Goal: Transaction & Acquisition: Purchase product/service

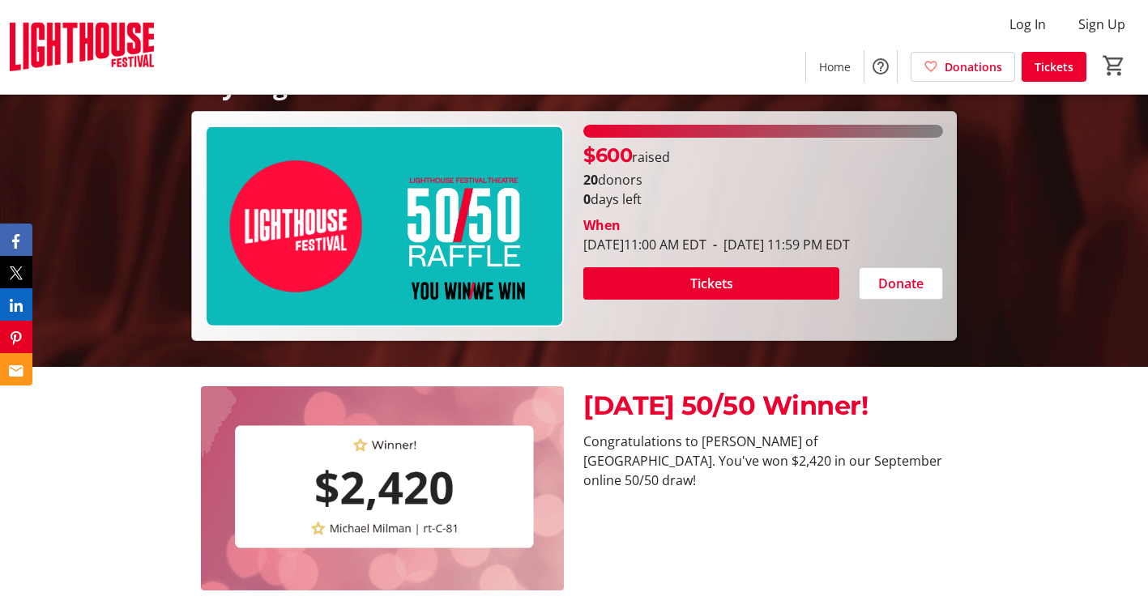
scroll to position [309, 0]
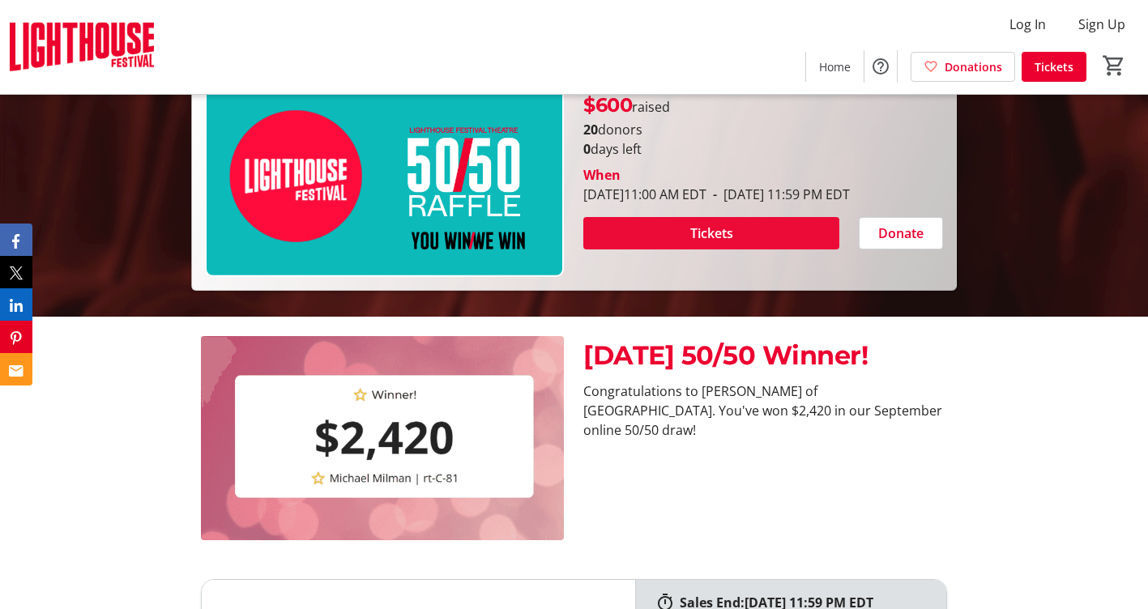
click at [705, 243] on span "Tickets" at bounding box center [711, 233] width 43 height 19
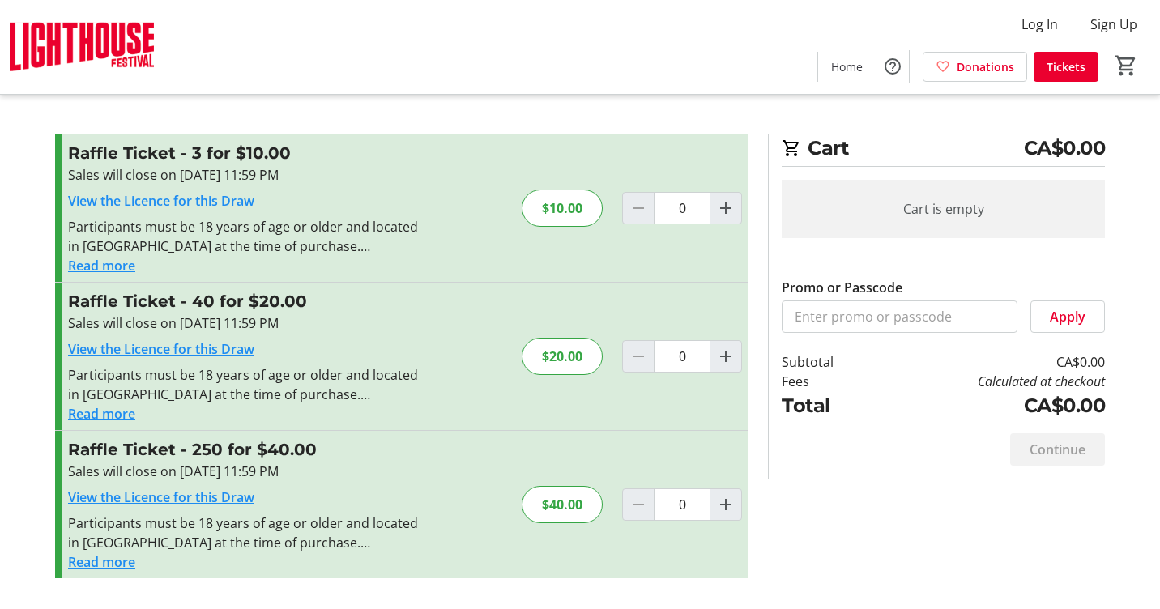
click at [102, 412] on button "Read more" at bounding box center [101, 413] width 67 height 19
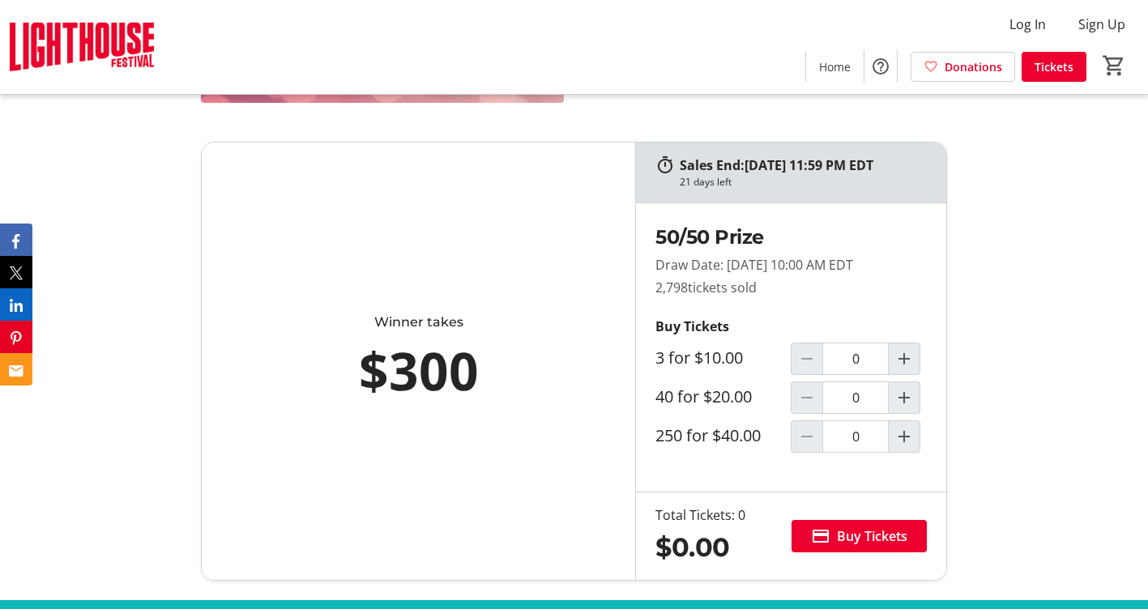
scroll to position [741, 0]
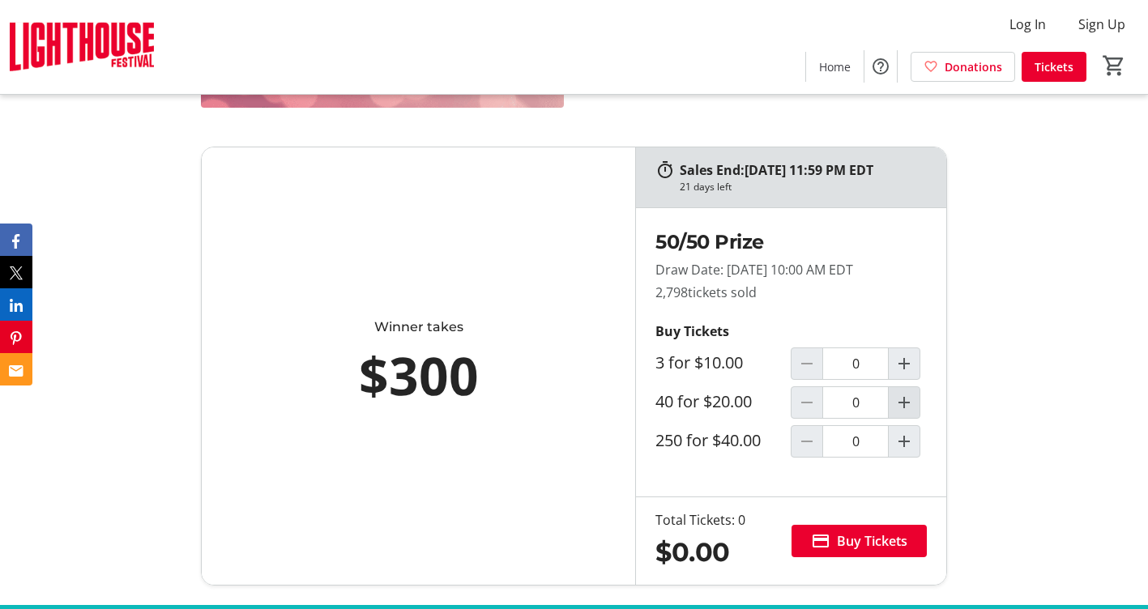
click at [908, 403] on mat-icon "Increment by one" at bounding box center [903, 402] width 19 height 19
type input "1"
click at [849, 538] on span "Buy Tickets" at bounding box center [872, 540] width 70 height 19
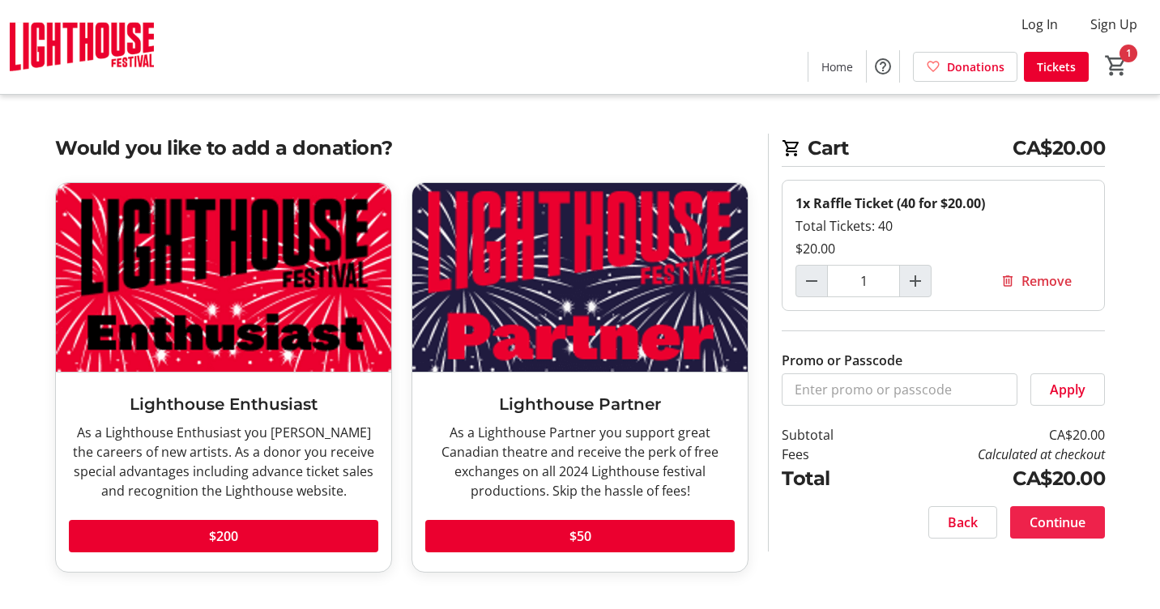
click at [1064, 519] on span "Continue" at bounding box center [1057, 522] width 56 height 19
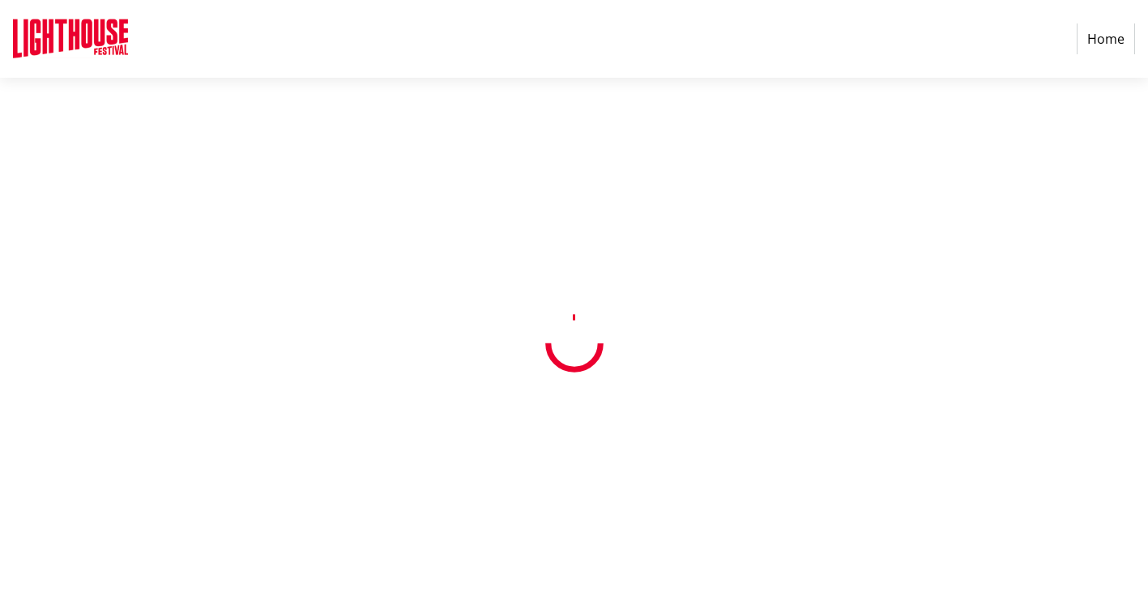
select select "CA"
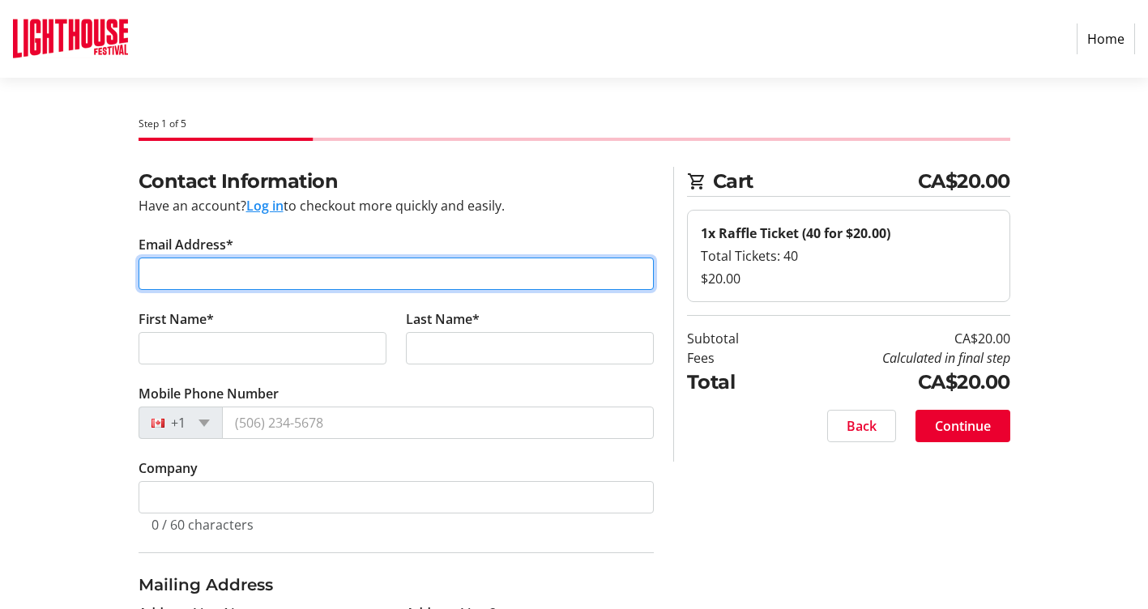
click at [351, 278] on input "Email Address*" at bounding box center [395, 274] width 515 height 32
type input "maryprice674@gmail.com"
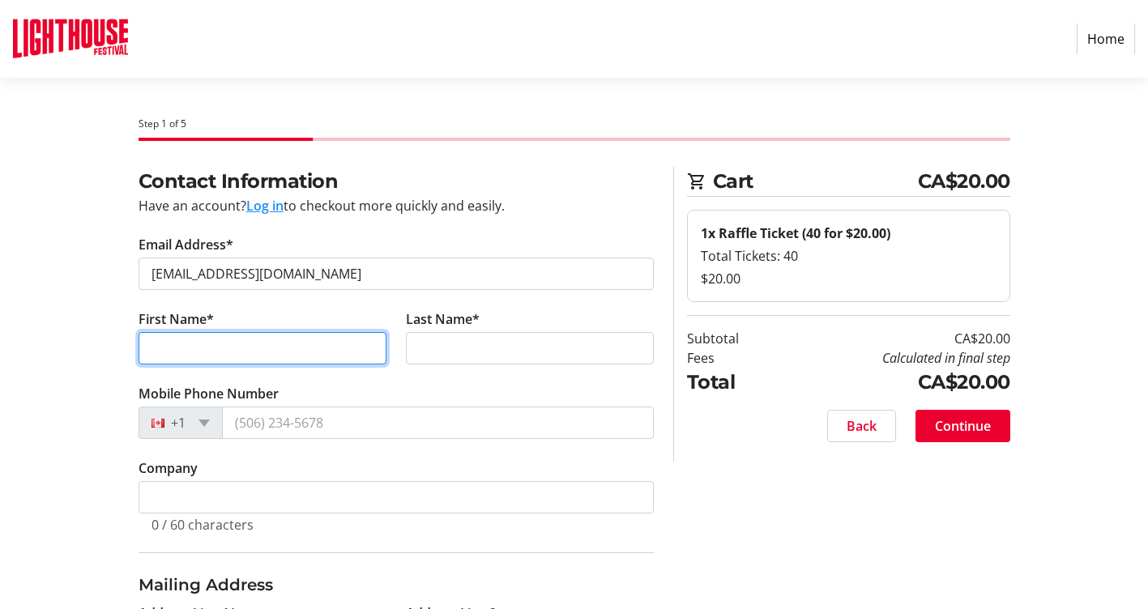
type input "Mary"
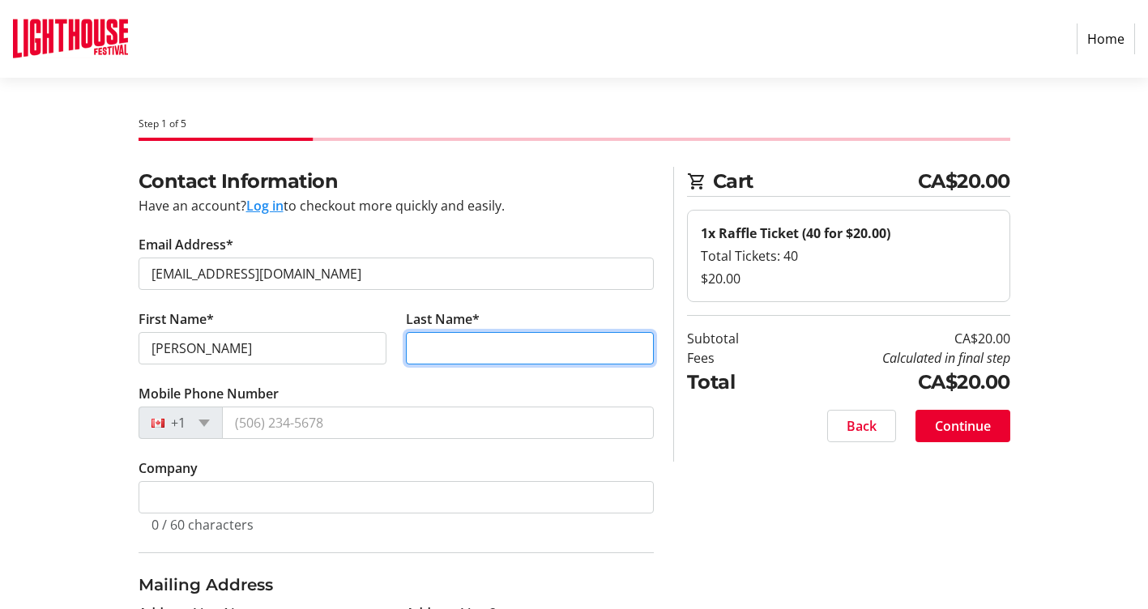
type input "Price"
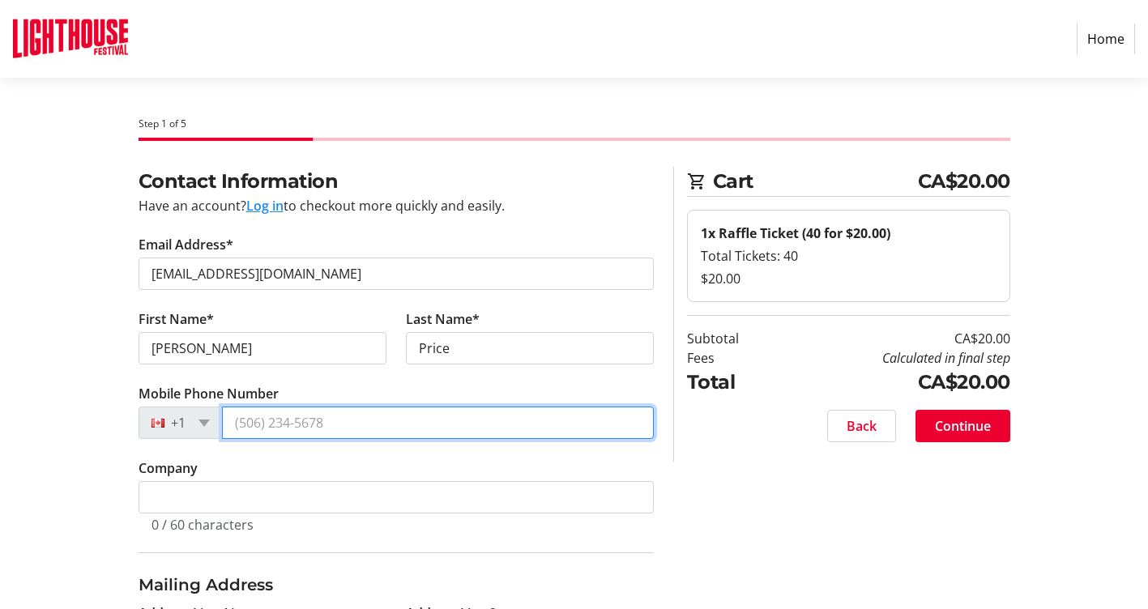
type input "(905) 354-0891"
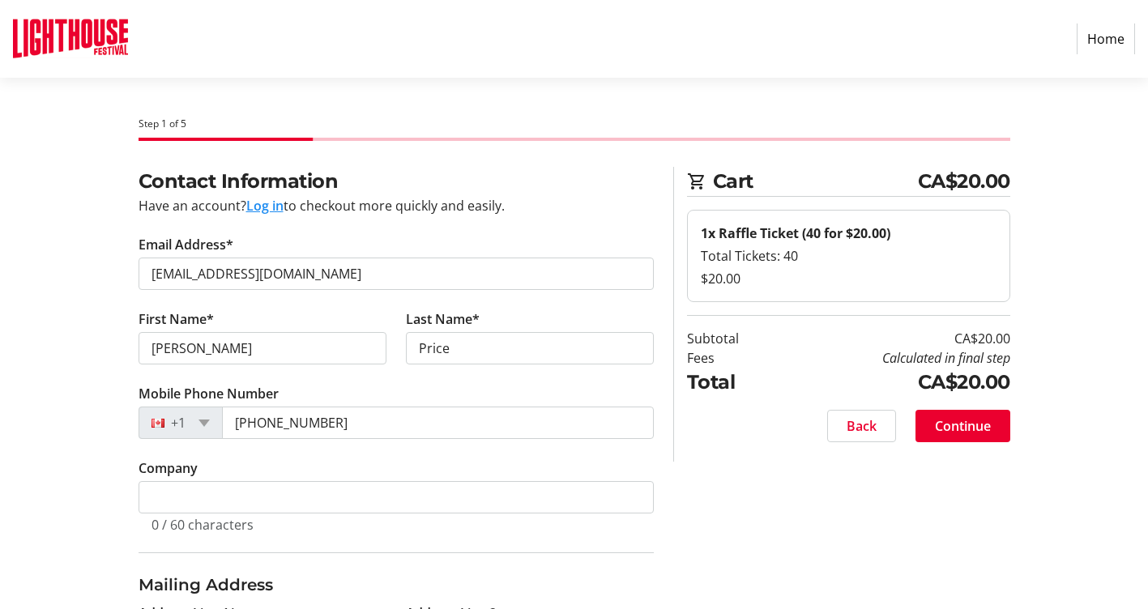
type input "2855 Mercury Avenue"
type input "Niagara Falls"
select select "ON"
type input "L2J 3X8"
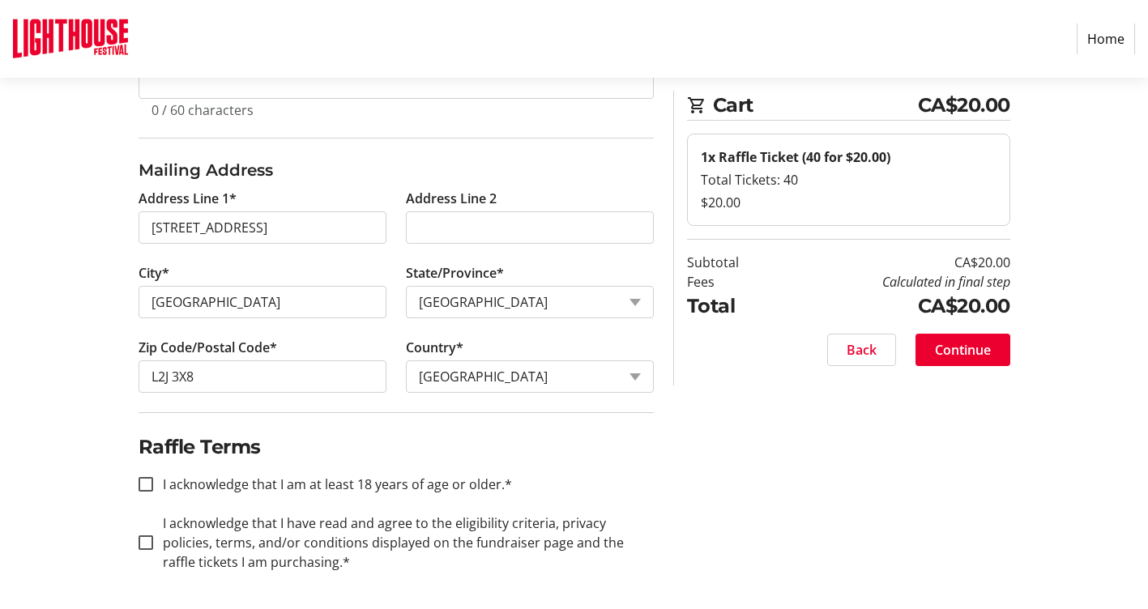
scroll to position [416, 0]
click at [143, 482] on input "I acknowledge that I am at least 18 years of age or older.*" at bounding box center [145, 482] width 15 height 15
checkbox input "true"
click at [145, 542] on input "I acknowledge that I have read and agree to the eligibility criteria, privacy p…" at bounding box center [145, 541] width 15 height 15
checkbox input "true"
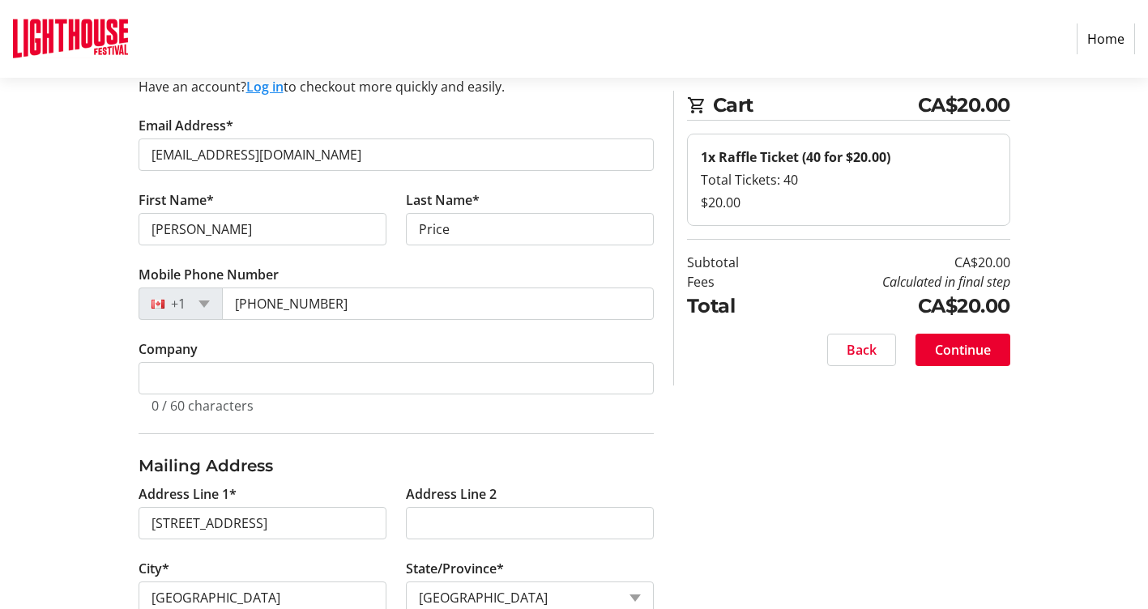
scroll to position [112, 0]
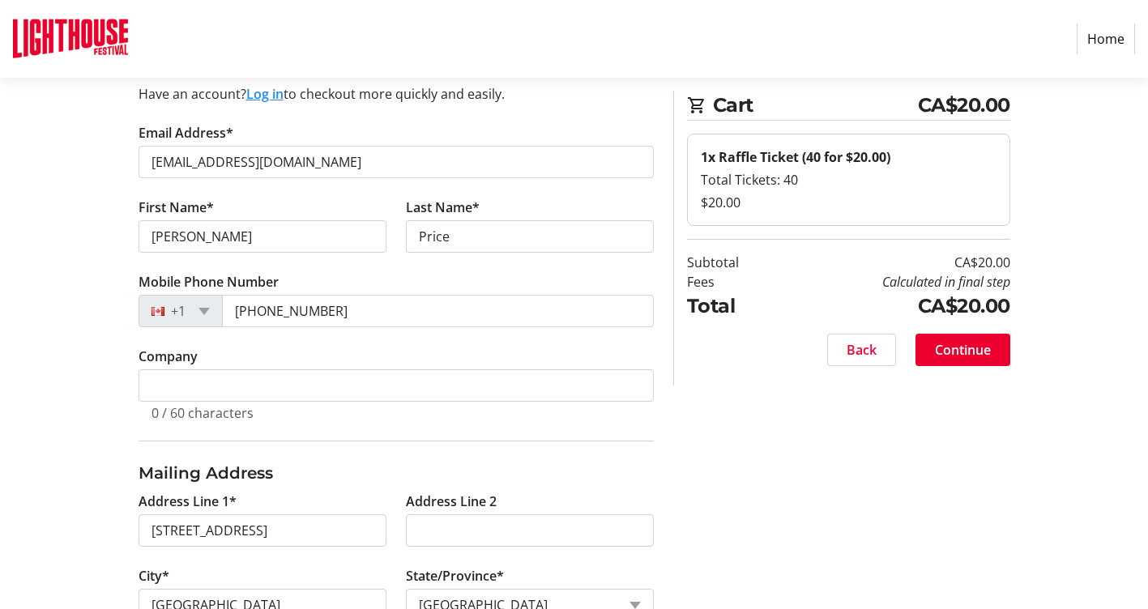
click at [961, 346] on span "Continue" at bounding box center [963, 349] width 56 height 19
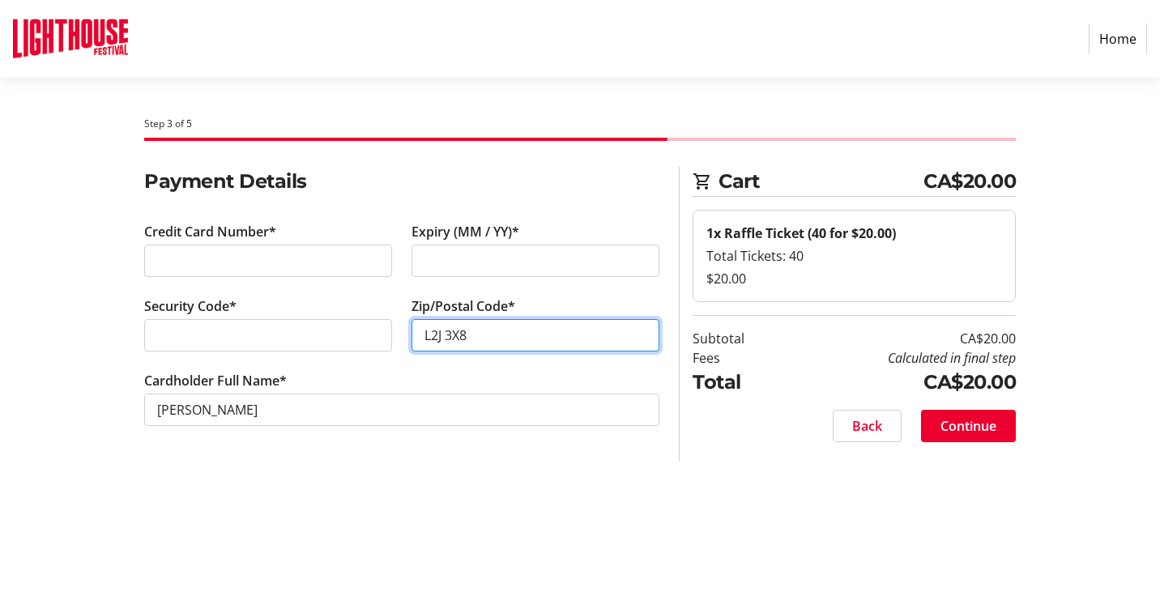
type input "L2J 3X8"
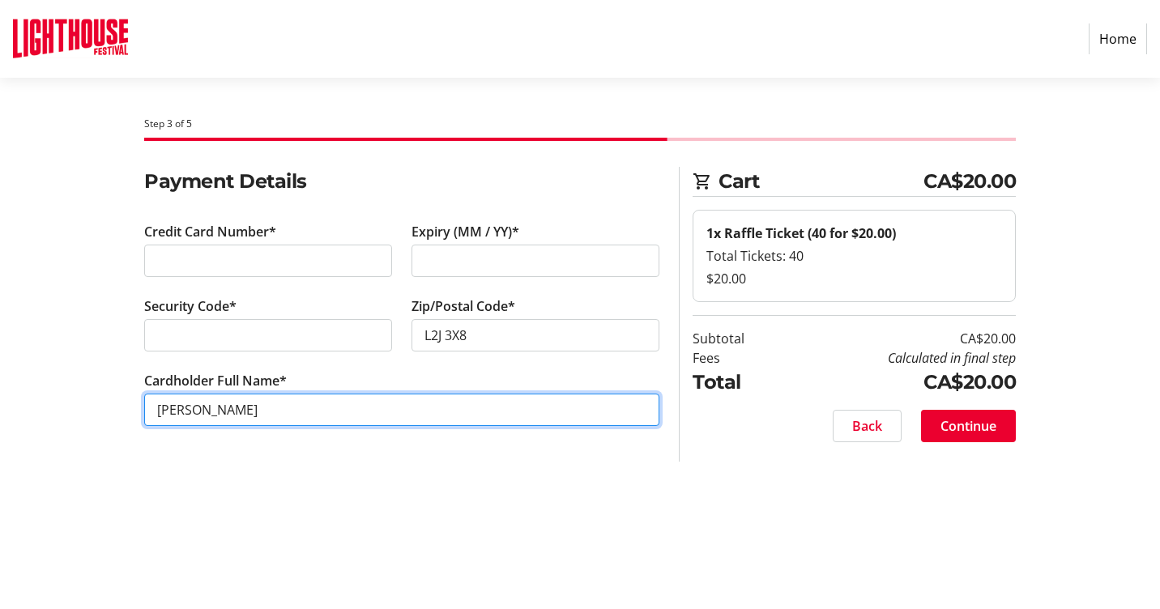
drag, startPoint x: 191, startPoint y: 408, endPoint x: 197, endPoint y: 416, distance: 9.9
click at [191, 408] on input "Mary Price" at bounding box center [401, 410] width 515 height 32
type input "Mary T Price"
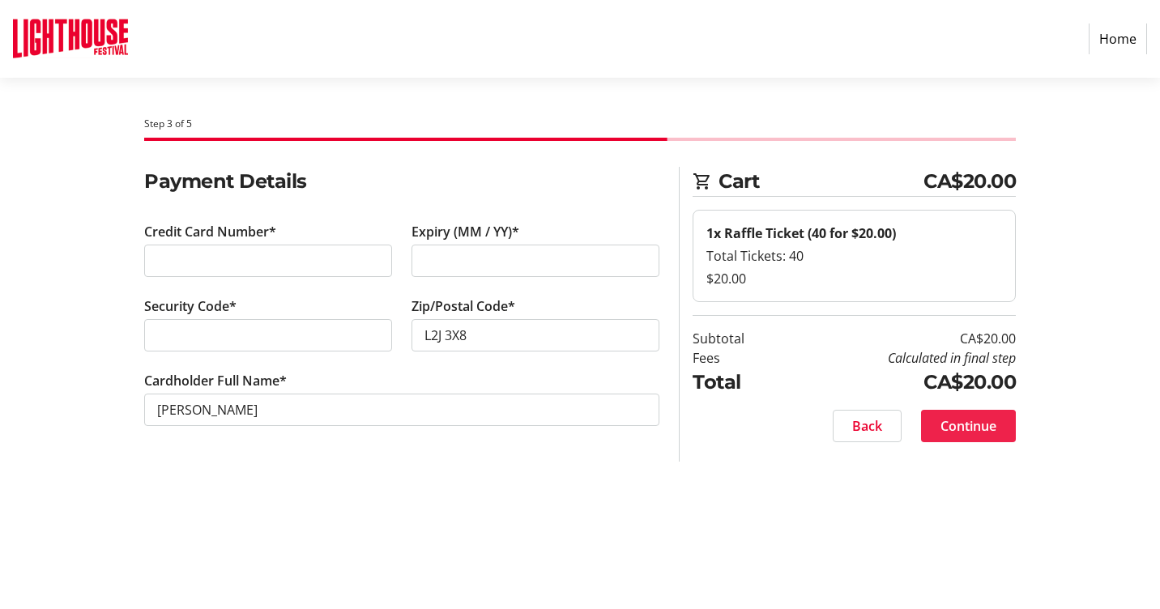
click at [969, 420] on span "Continue" at bounding box center [968, 425] width 56 height 19
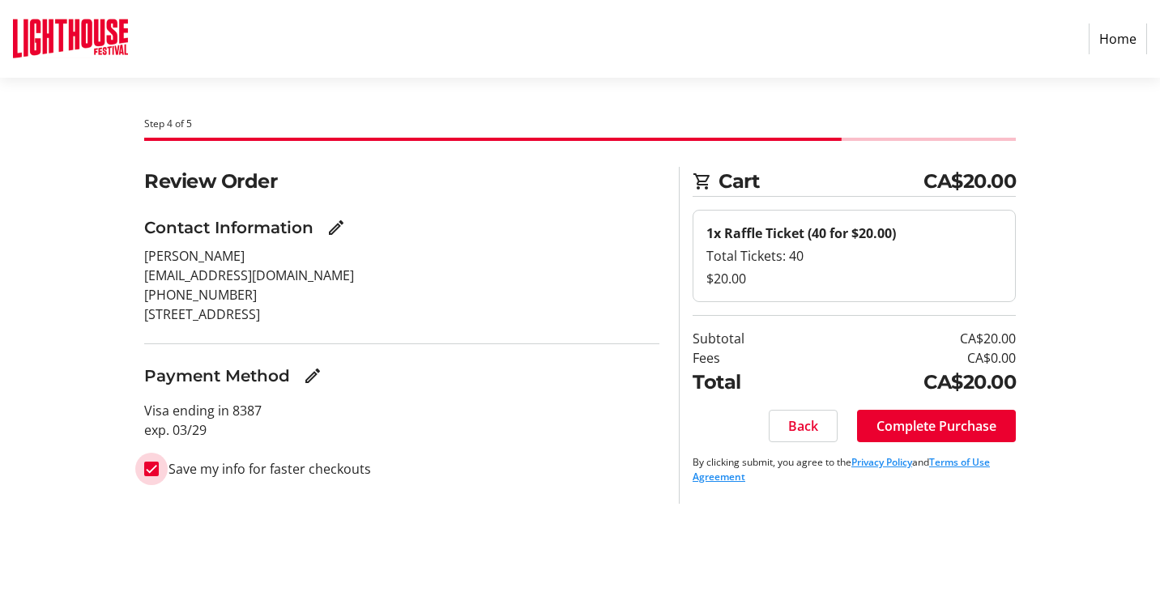
click at [148, 468] on input "Save my info for faster checkouts" at bounding box center [151, 469] width 15 height 15
checkbox input "false"
click at [938, 424] on span "Complete Purchase" at bounding box center [936, 425] width 120 height 19
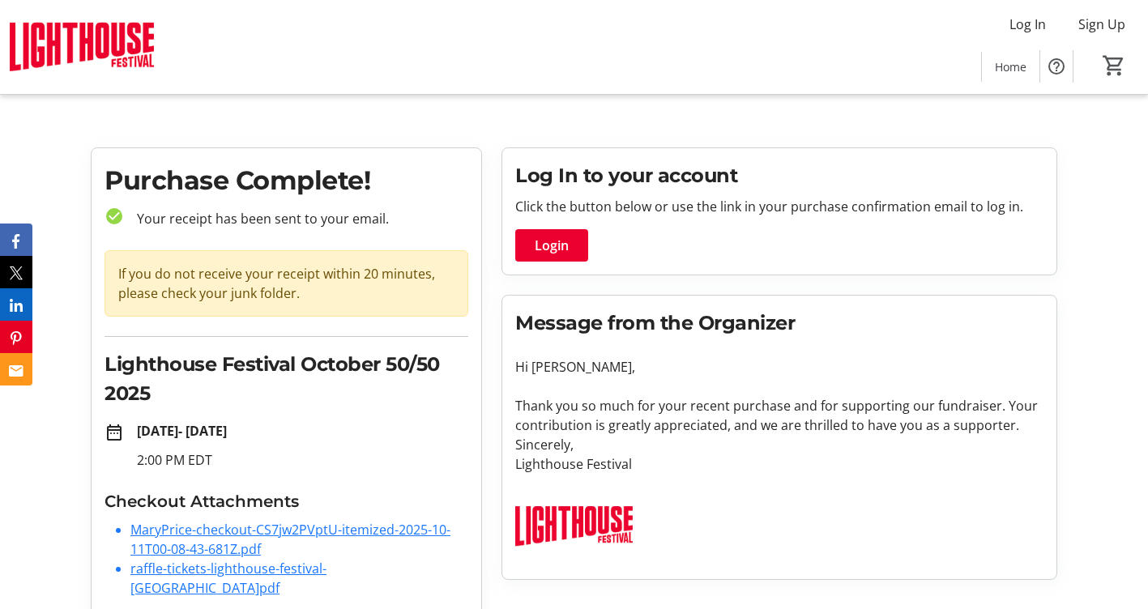
click at [250, 531] on link "MaryPrice-checkout-CS7jw2PVptU-itemized-2025-10-11T00-08-43-681Z.pdf" at bounding box center [290, 539] width 320 height 37
click at [318, 569] on link "raffle-tickets-lighthouse-festival-zEiwHcY8q28.pdf" at bounding box center [228, 578] width 196 height 37
